Goal: Transaction & Acquisition: Download file/media

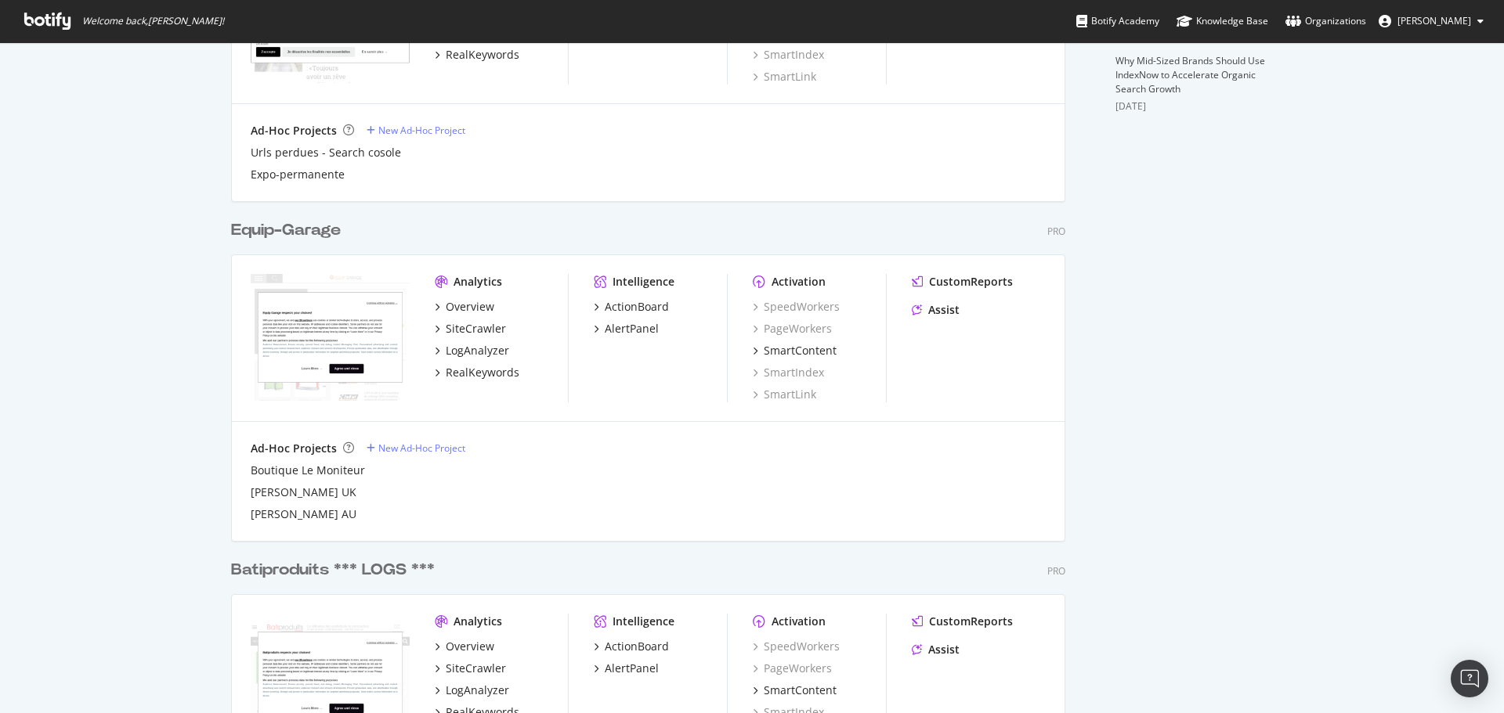
scroll to position [627, 0]
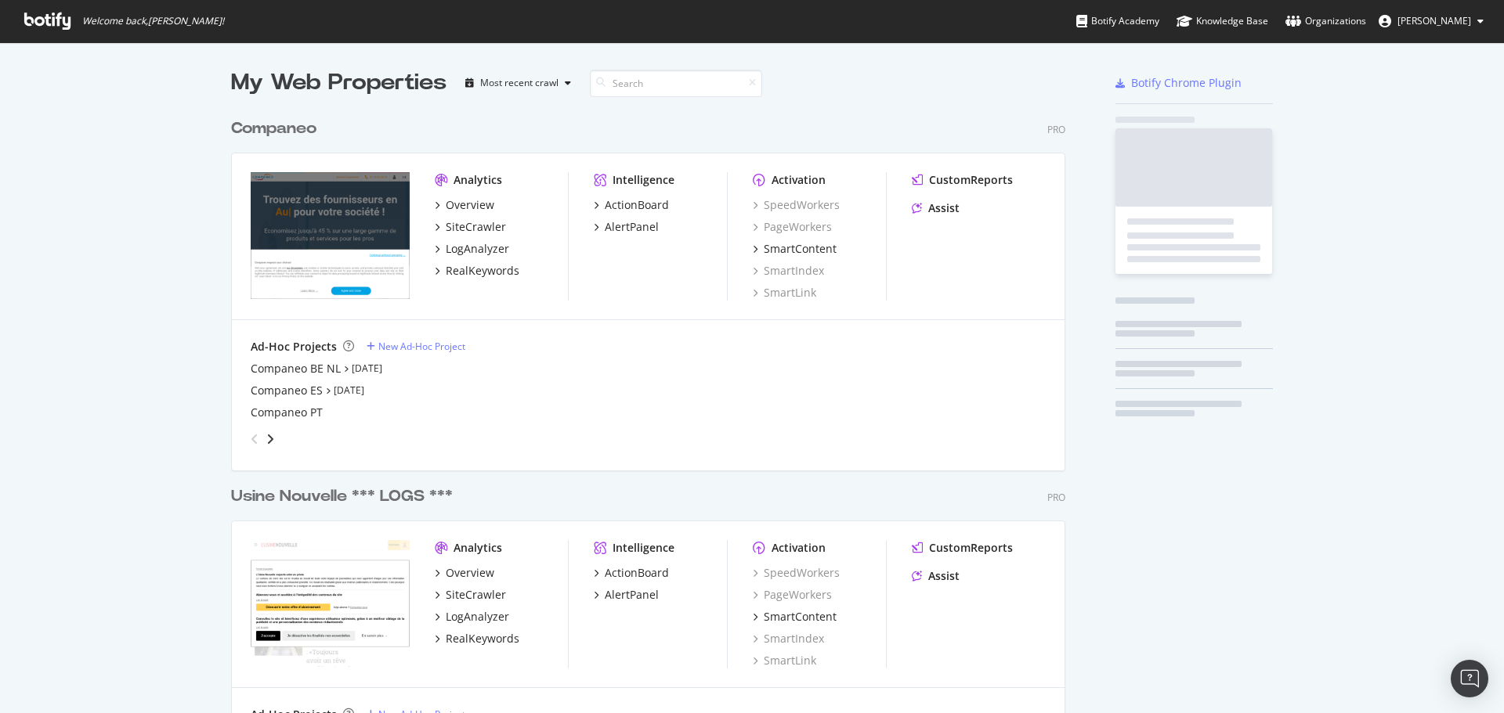
scroll to position [1931, 835]
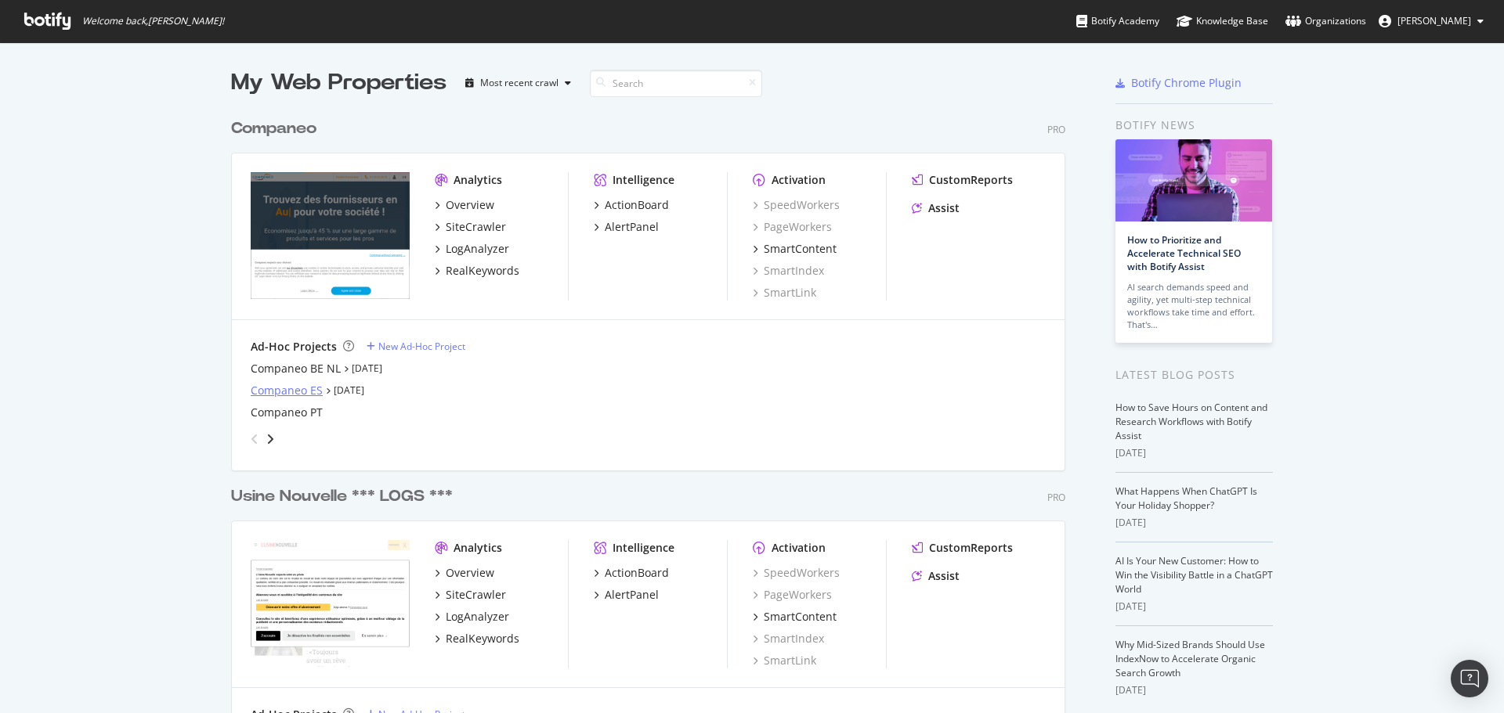
click at [273, 390] on div "Companeo ES" at bounding box center [287, 391] width 72 height 16
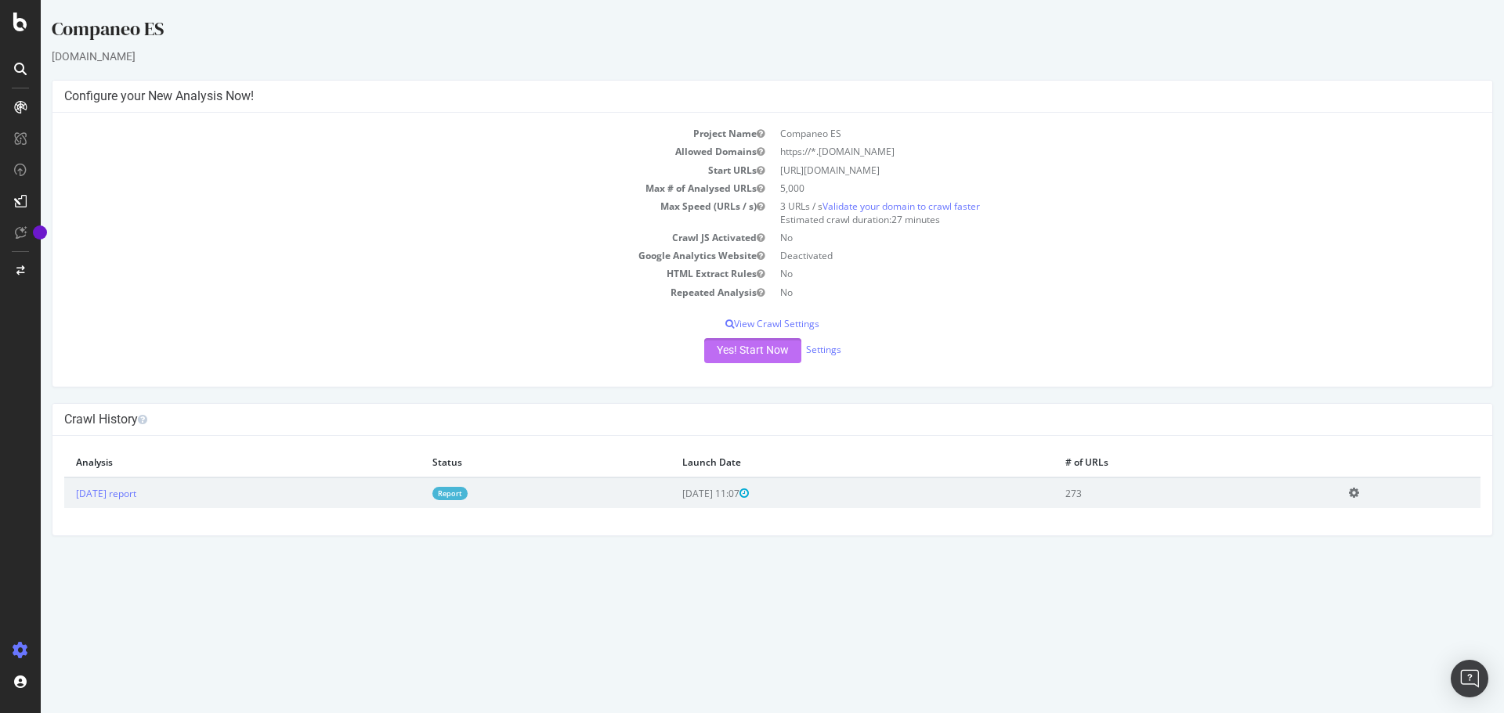
click at [736, 350] on button "Yes! Start Now" at bounding box center [752, 350] width 97 height 25
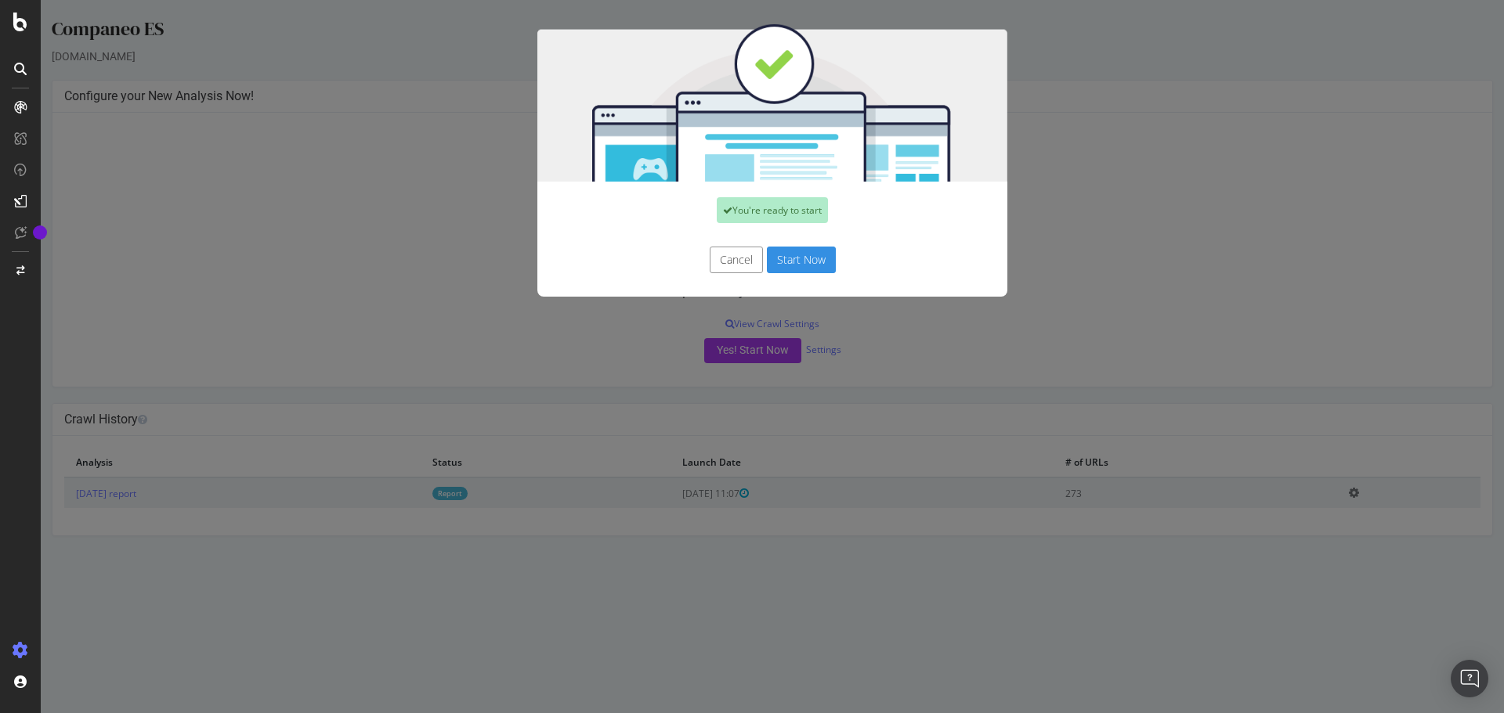
click at [791, 263] on button "Start Now" at bounding box center [801, 260] width 69 height 27
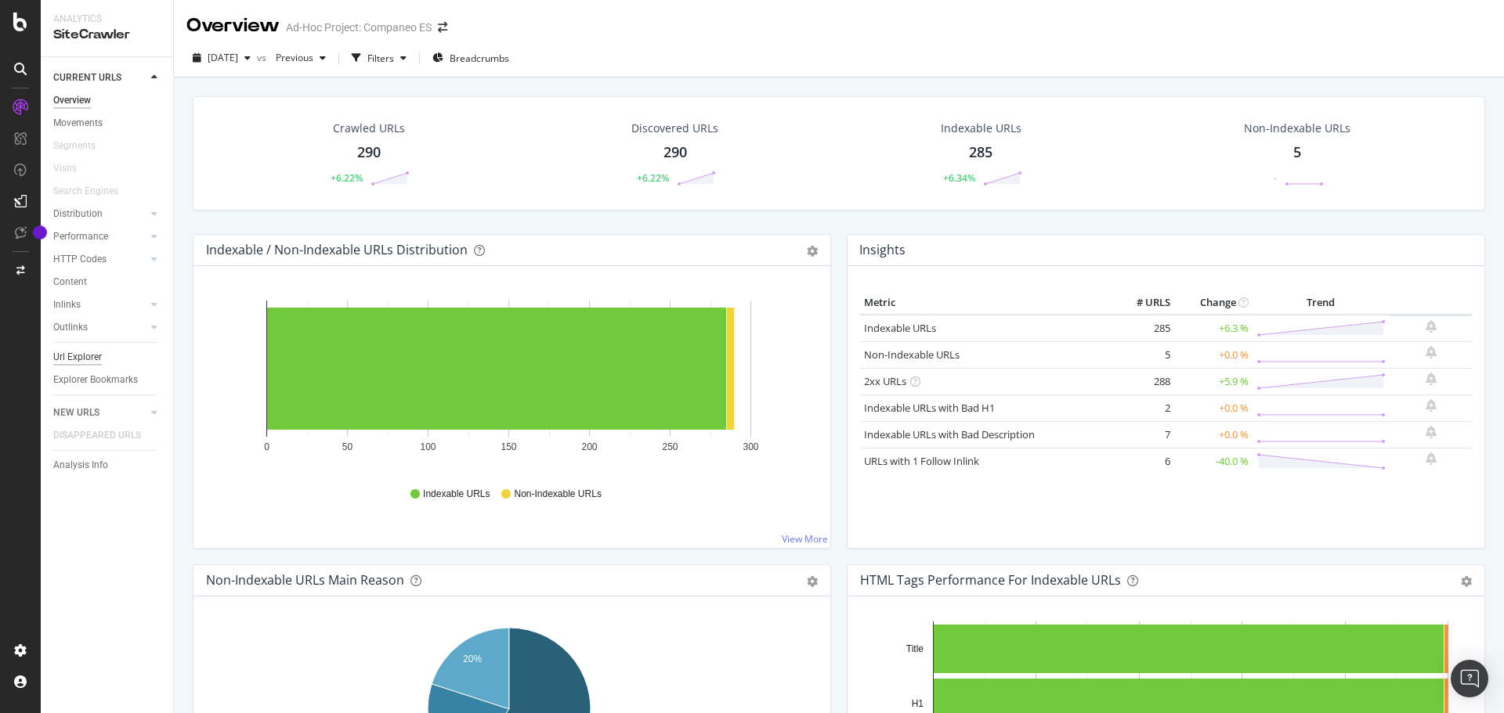
click at [86, 356] on div "Url Explorer" at bounding box center [77, 357] width 49 height 16
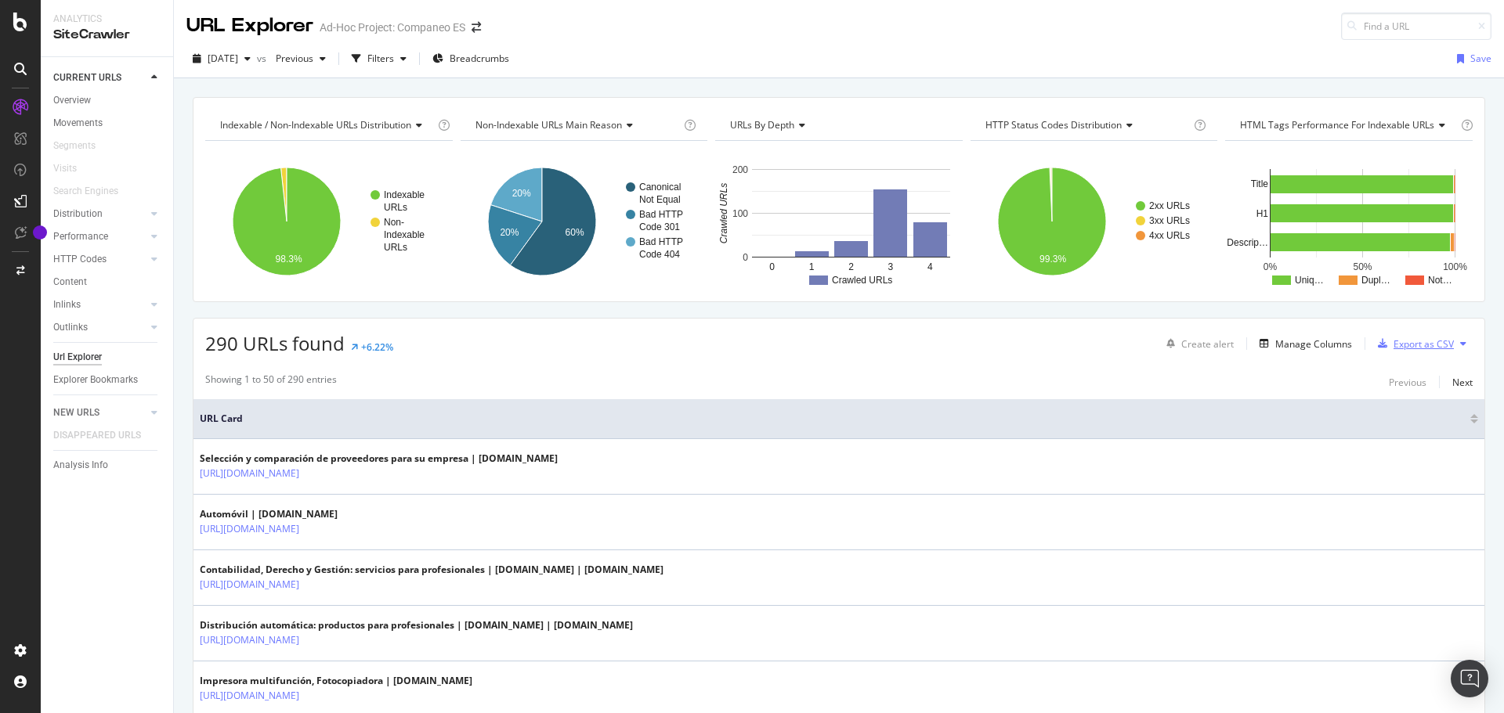
click at [1409, 348] on div "Export as CSV" at bounding box center [1423, 344] width 60 height 13
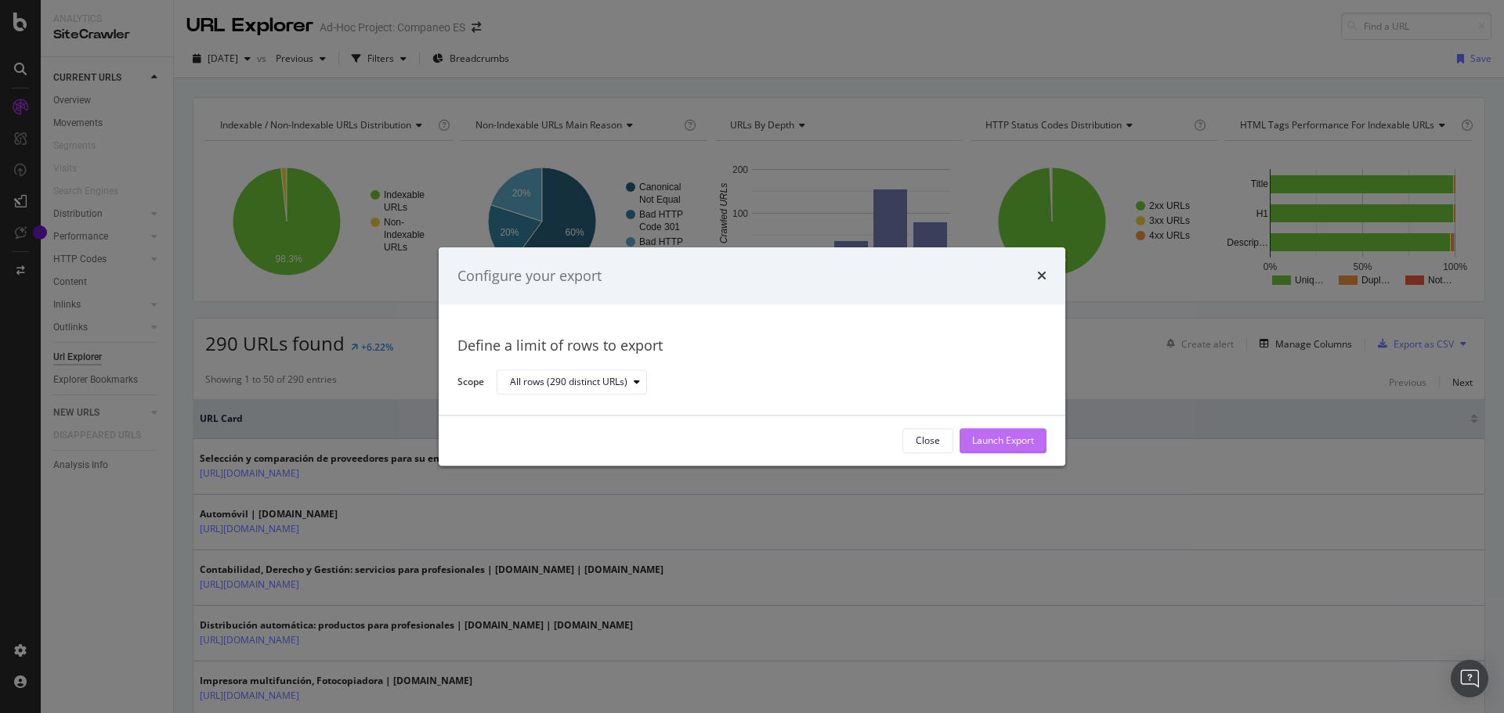
click at [987, 444] on div "Launch Export" at bounding box center [1003, 441] width 62 height 13
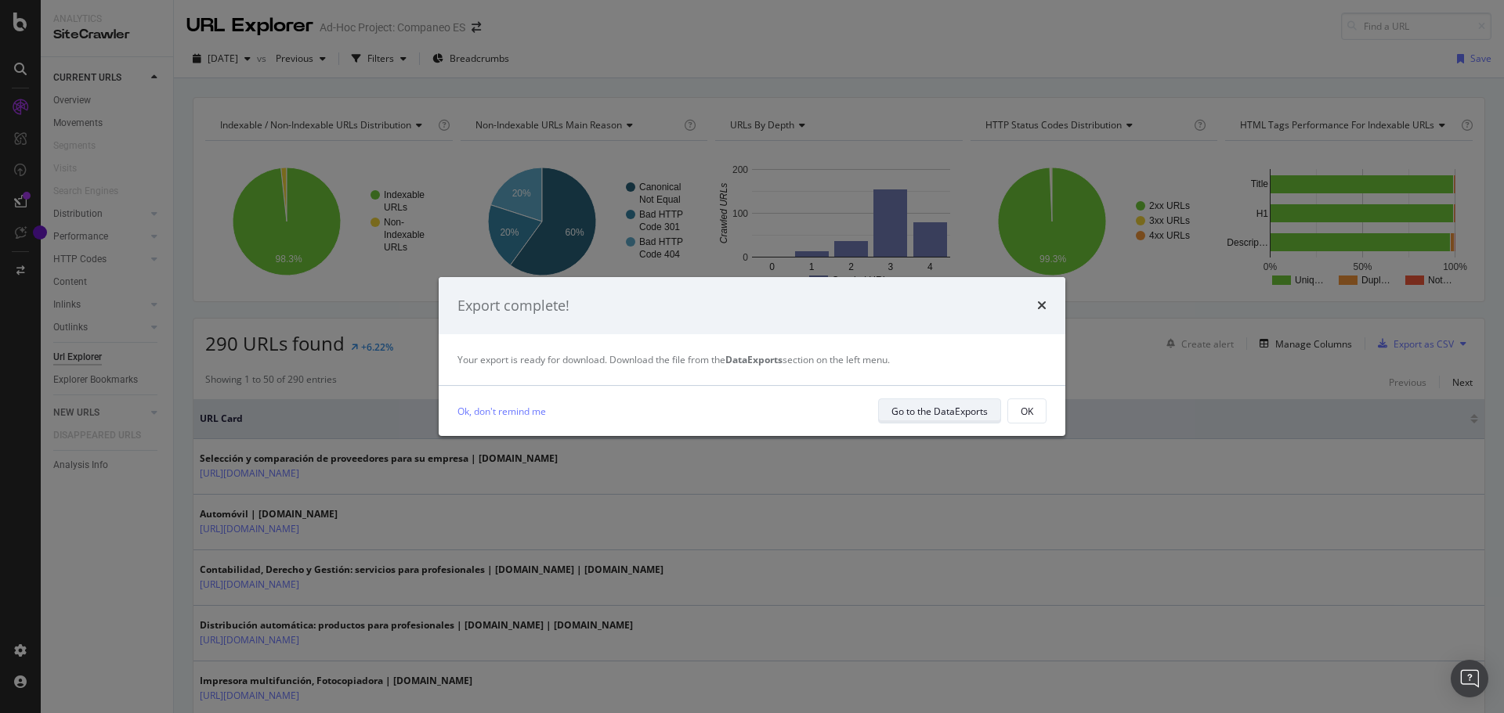
click at [983, 406] on div "Go to the DataExports" at bounding box center [939, 411] width 96 height 13
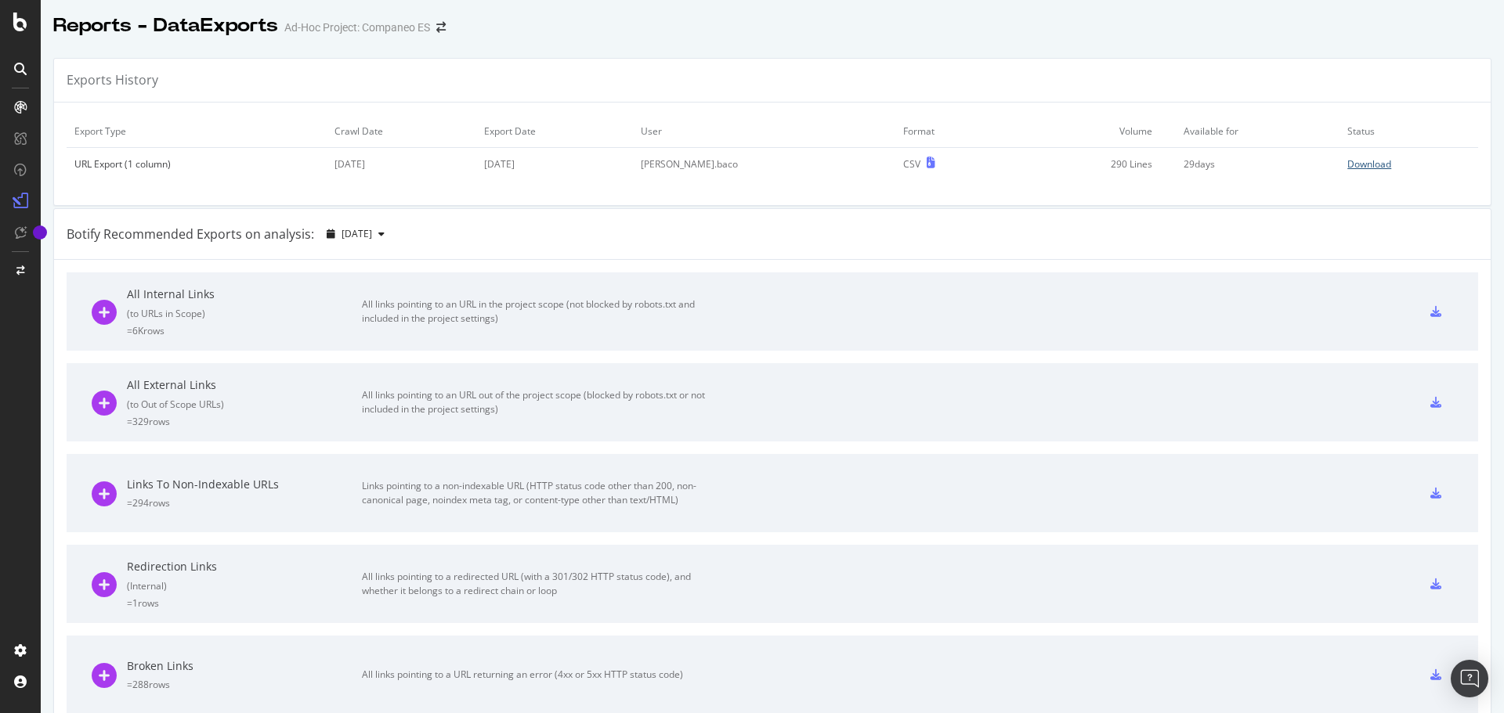
click at [1347, 166] on div "Download" at bounding box center [1369, 163] width 44 height 13
